Goal: Find specific page/section: Find specific page/section

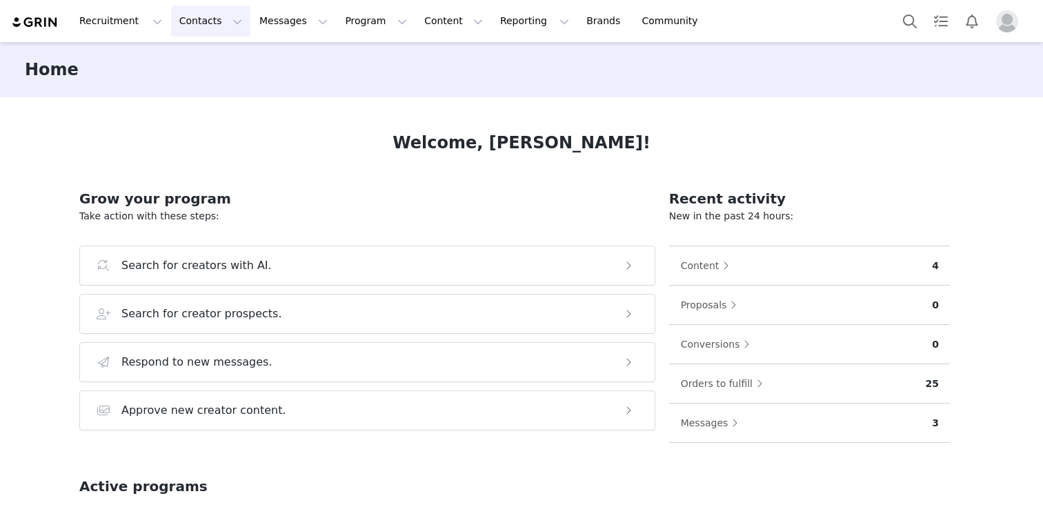
click at [189, 13] on button "Contacts Contacts" at bounding box center [210, 21] width 79 height 31
click at [190, 71] on link "Creators" at bounding box center [215, 61] width 109 height 26
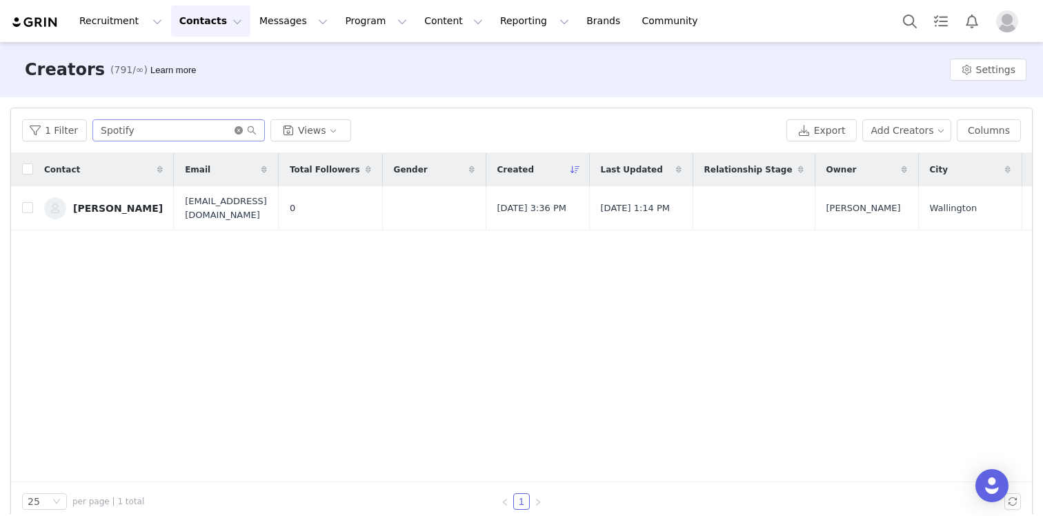
click at [235, 132] on icon "icon: close-circle" at bounding box center [239, 130] width 8 height 8
click at [201, 131] on input "text" at bounding box center [178, 130] width 173 height 22
type input "[PERSON_NAME]"
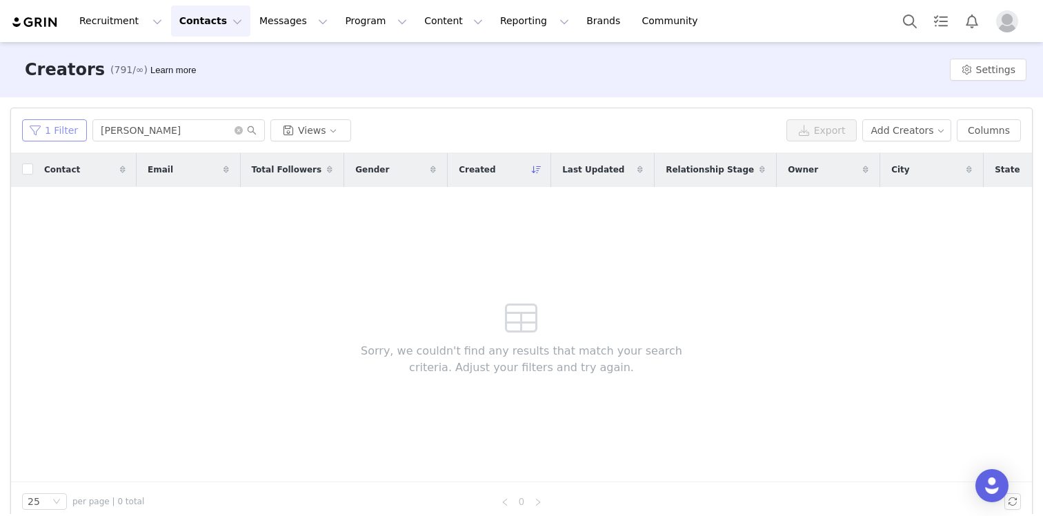
click at [63, 128] on button "1 Filter" at bounding box center [54, 130] width 65 height 22
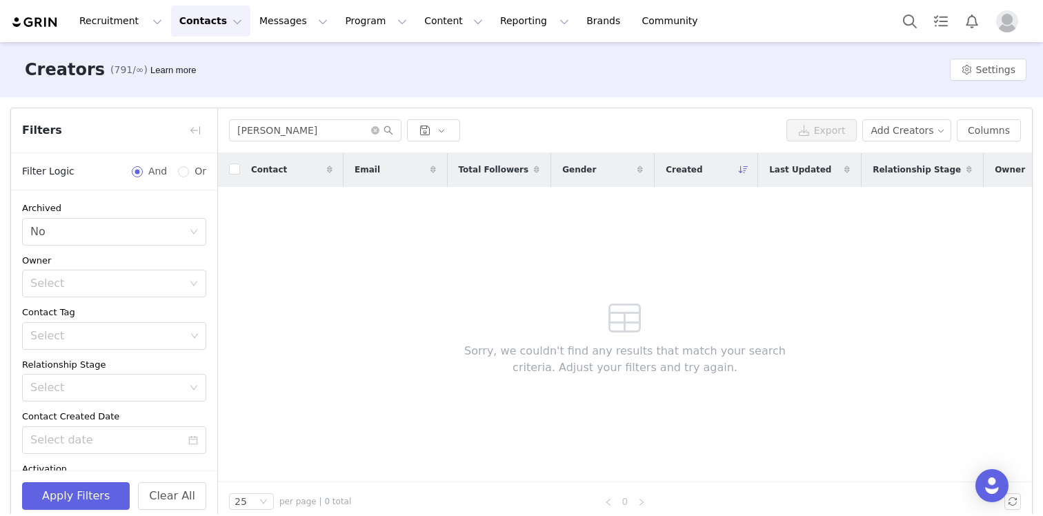
click at [582, 117] on div "[PERSON_NAME] Export Add Creators Columns" at bounding box center [625, 130] width 814 height 45
click at [429, 397] on div "Sorry, we couldn't find any results that match your search criteria. Adjust you…" at bounding box center [625, 334] width 397 height 295
